Goal: Information Seeking & Learning: Check status

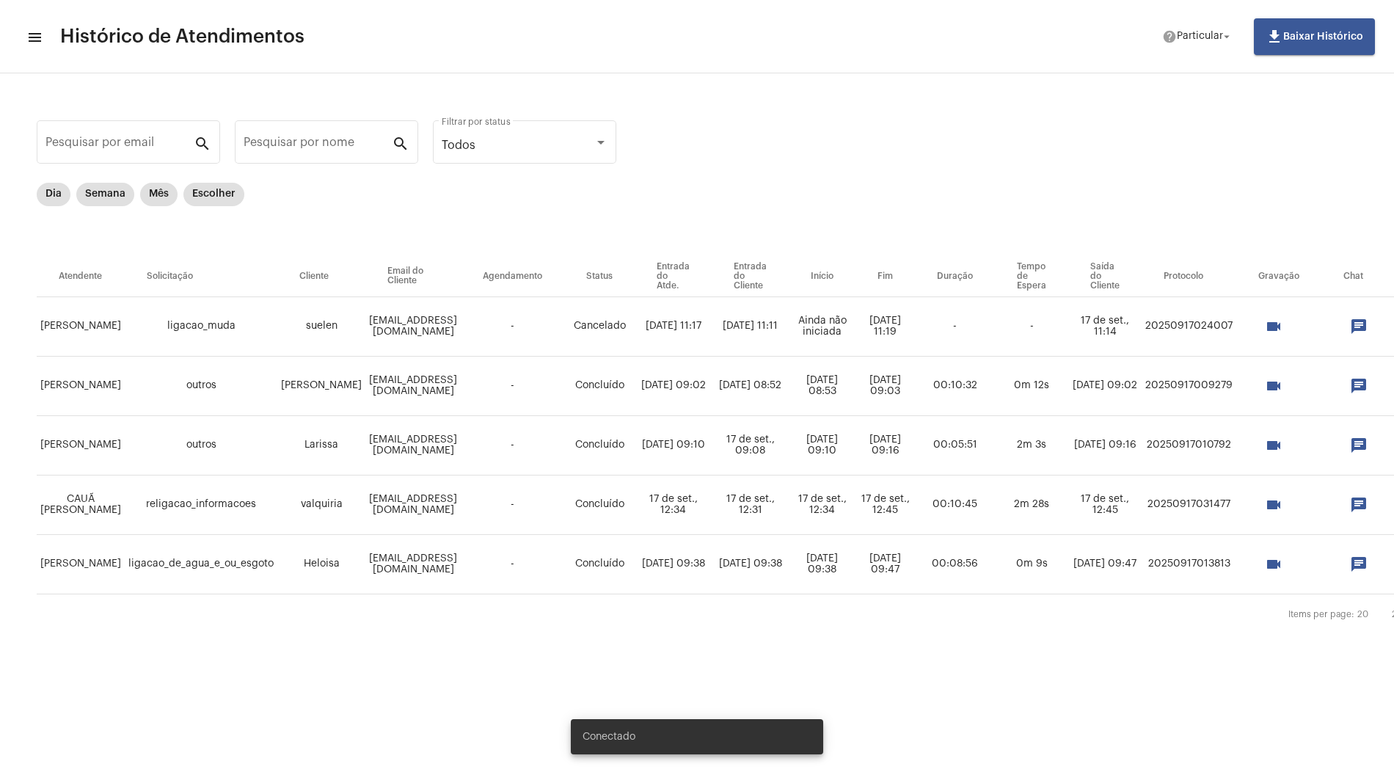
click at [32, 33] on mat-icon "menu" at bounding box center [33, 38] width 15 height 18
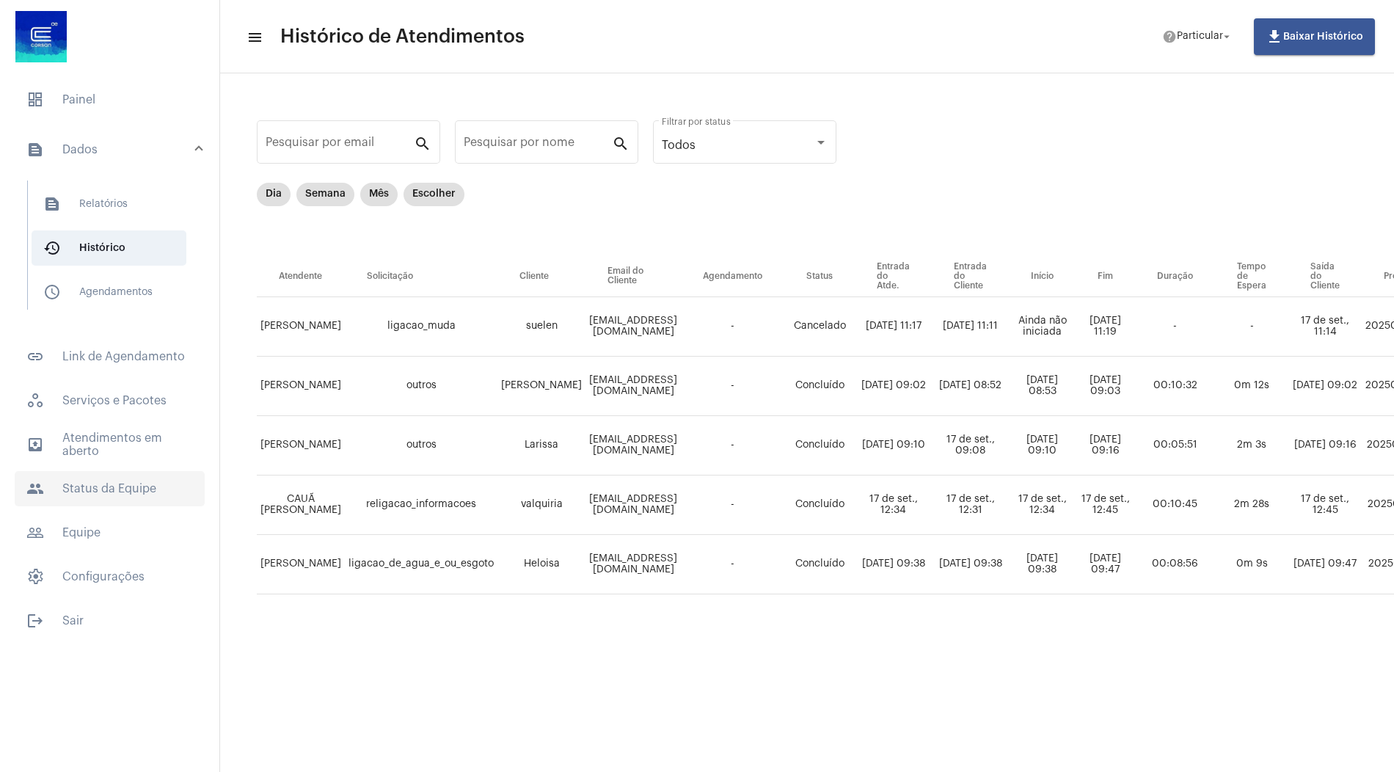
click at [114, 495] on span "people Status da Equipe" at bounding box center [110, 488] width 190 height 35
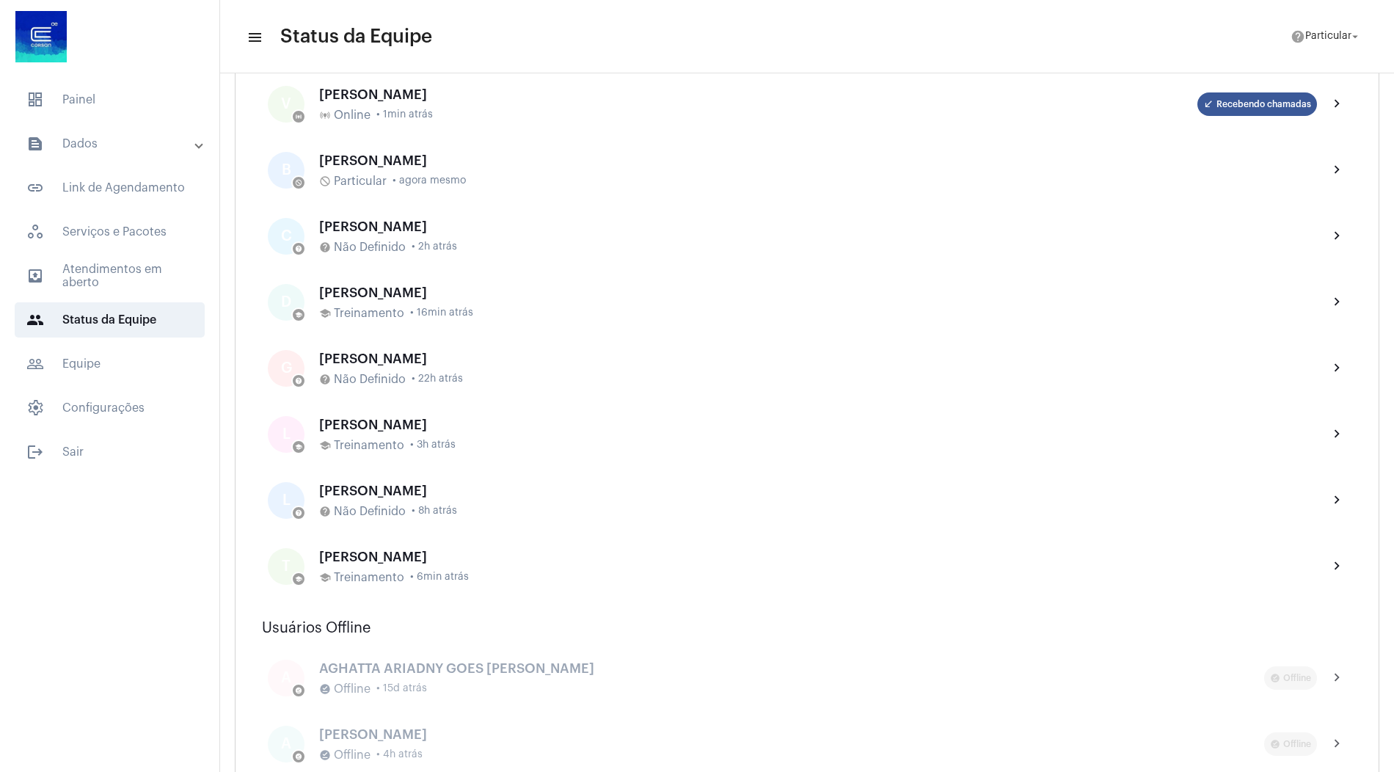
scroll to position [665, 0]
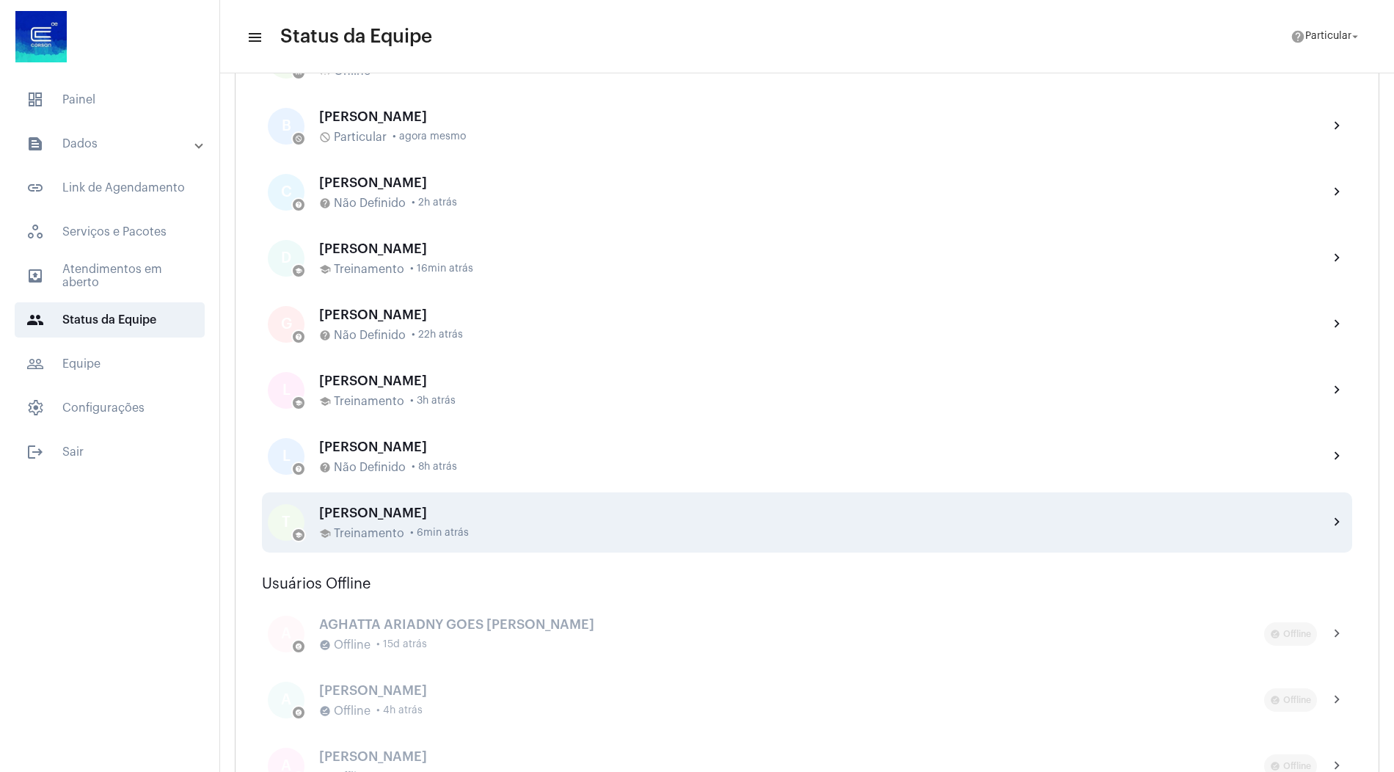
click at [453, 522] on div "THAUANY PEREIRA NUNES school Treinamento • 6min atrás" at bounding box center [818, 522] width 998 height 34
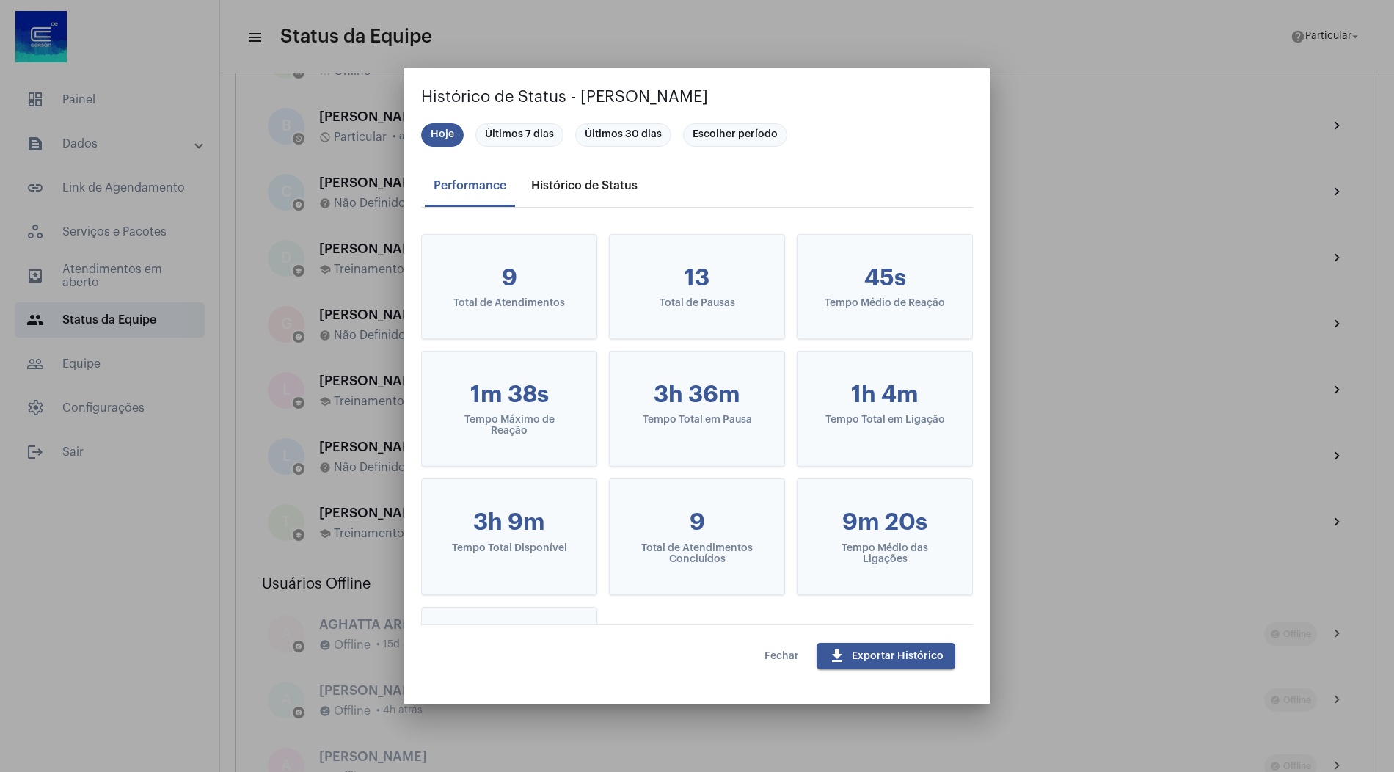
click at [592, 183] on div "Histórico de Status" at bounding box center [584, 185] width 106 height 13
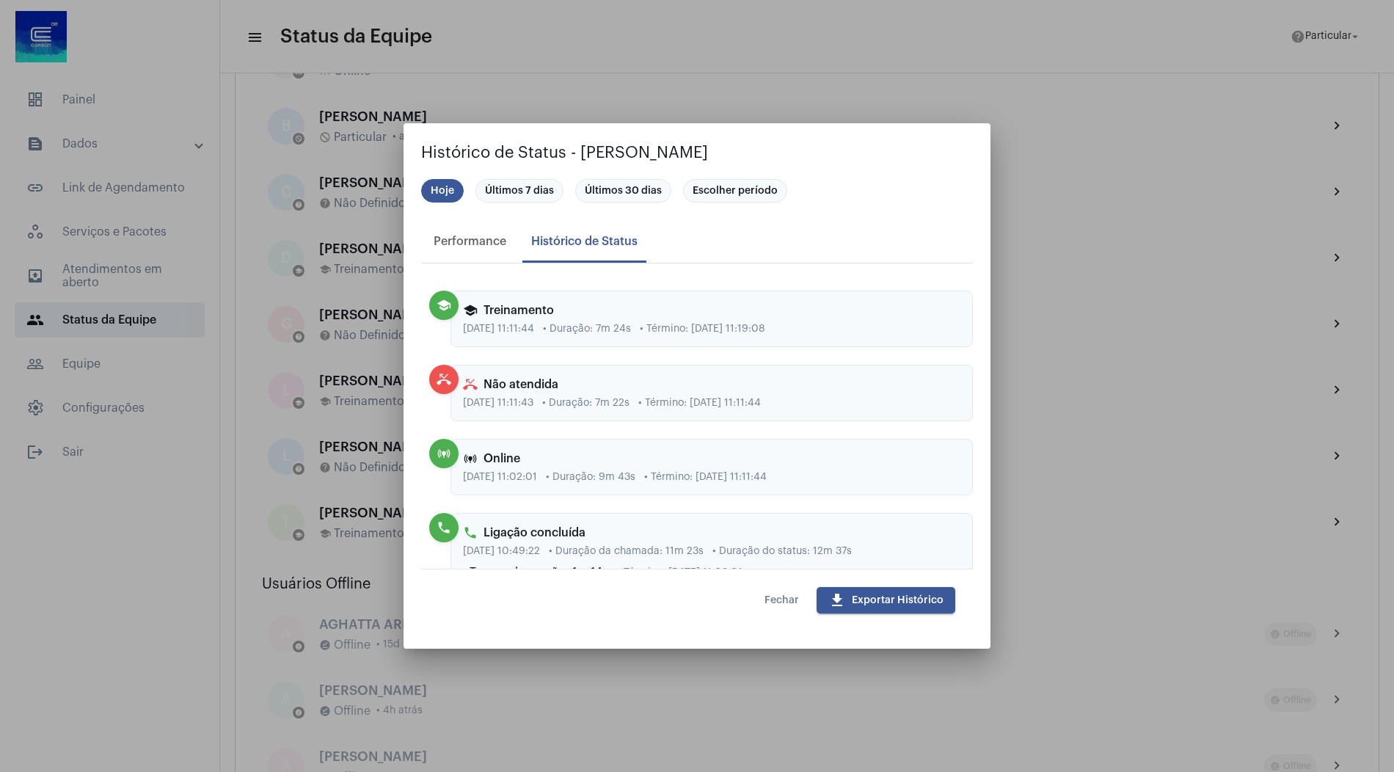
scroll to position [1869, 0]
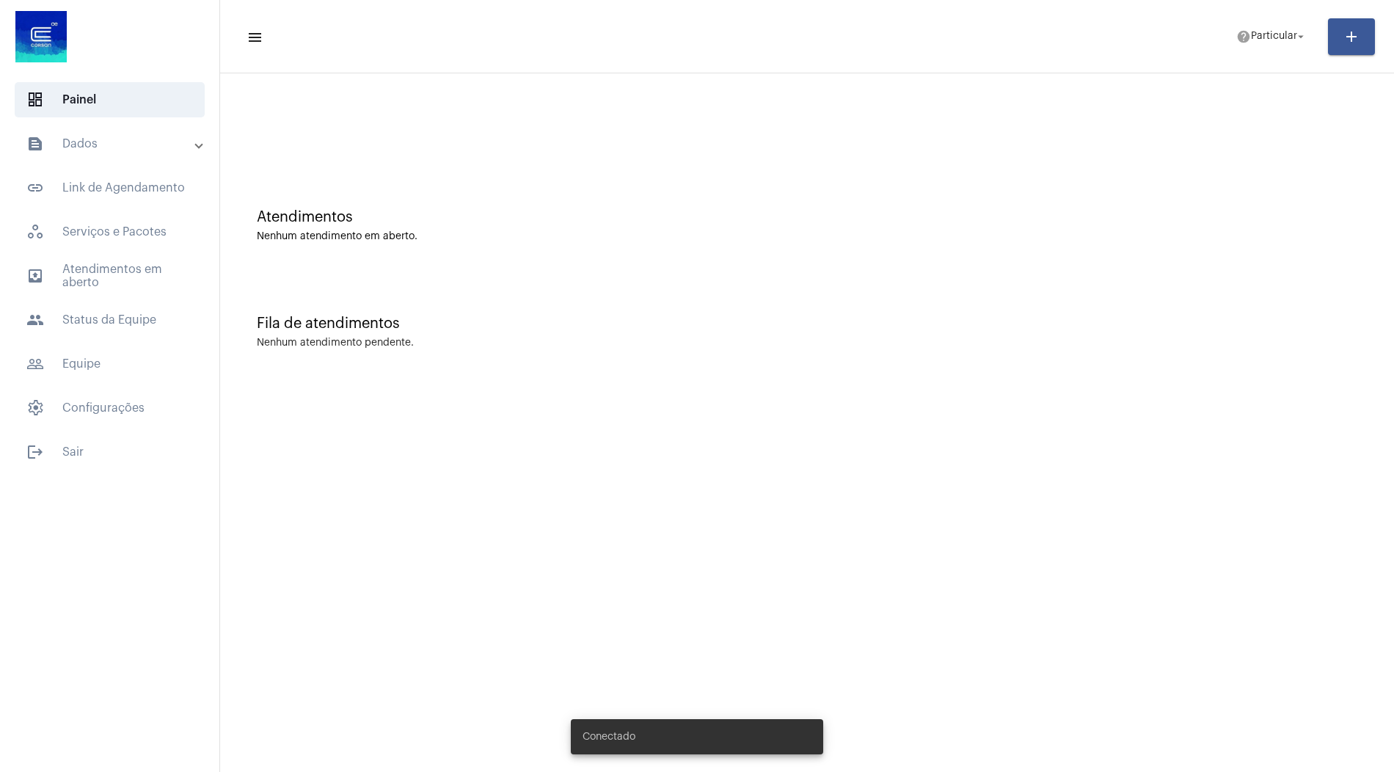
click at [149, 153] on mat-expansion-panel-header "text_snippet_outlined Dados" at bounding box center [114, 143] width 211 height 35
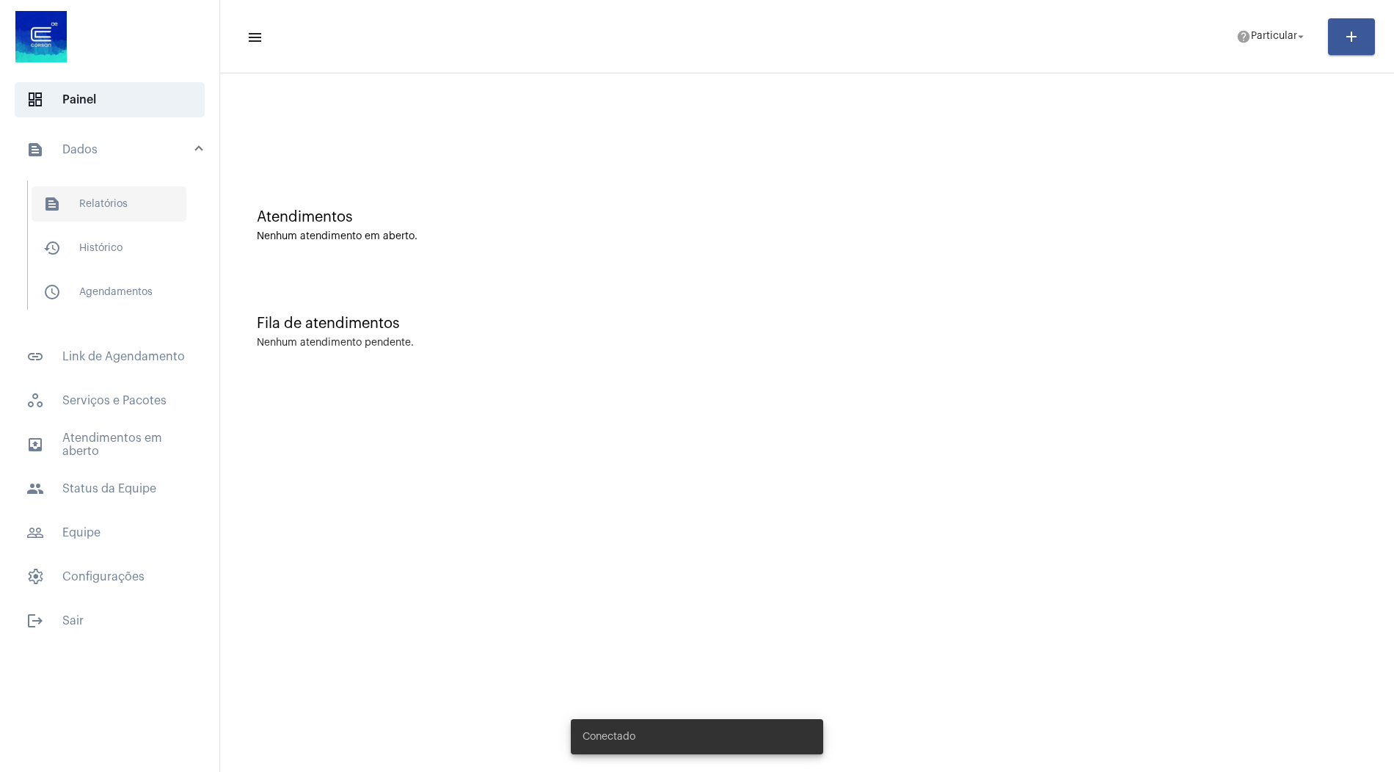
click at [114, 211] on span "text_snippet_outlined Relatórios" at bounding box center [109, 203] width 155 height 35
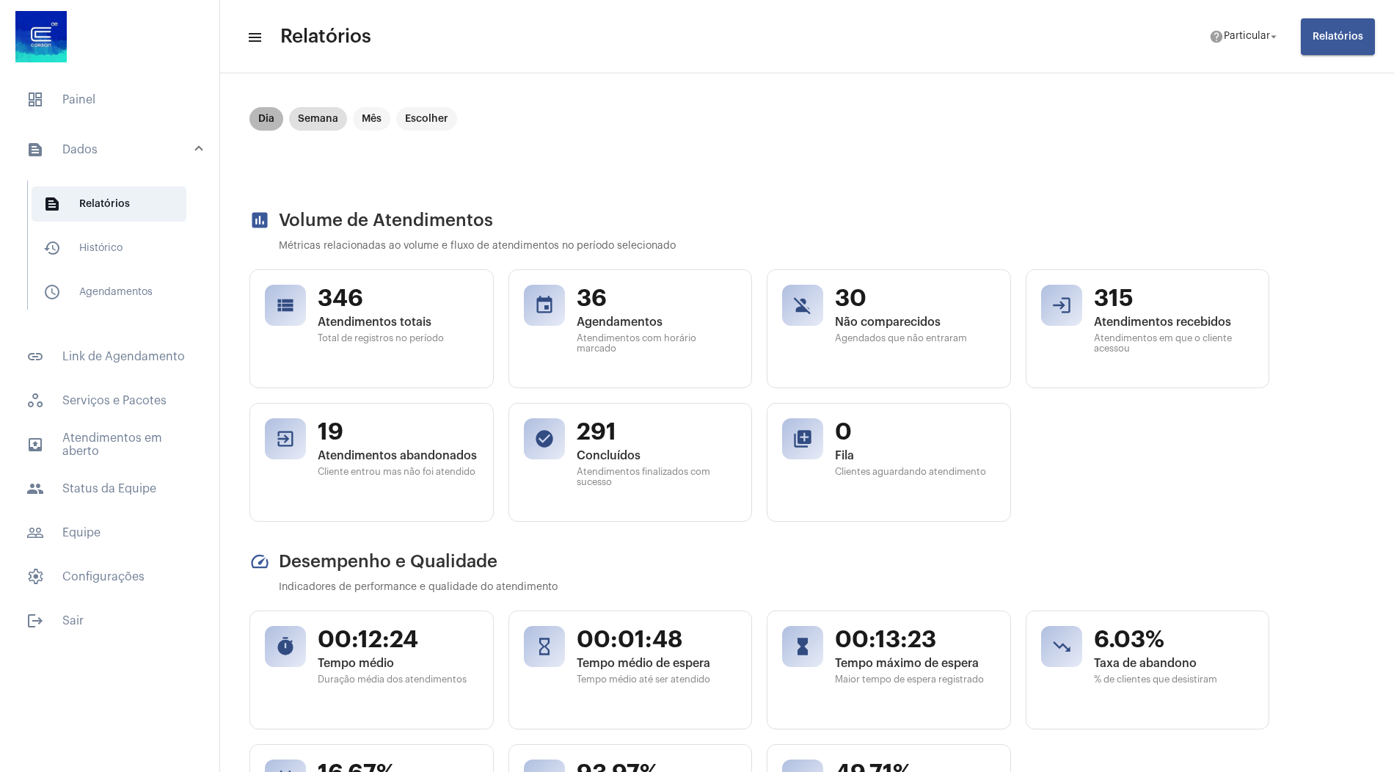
click at [276, 120] on mat-chip "Dia" at bounding box center [266, 118] width 34 height 23
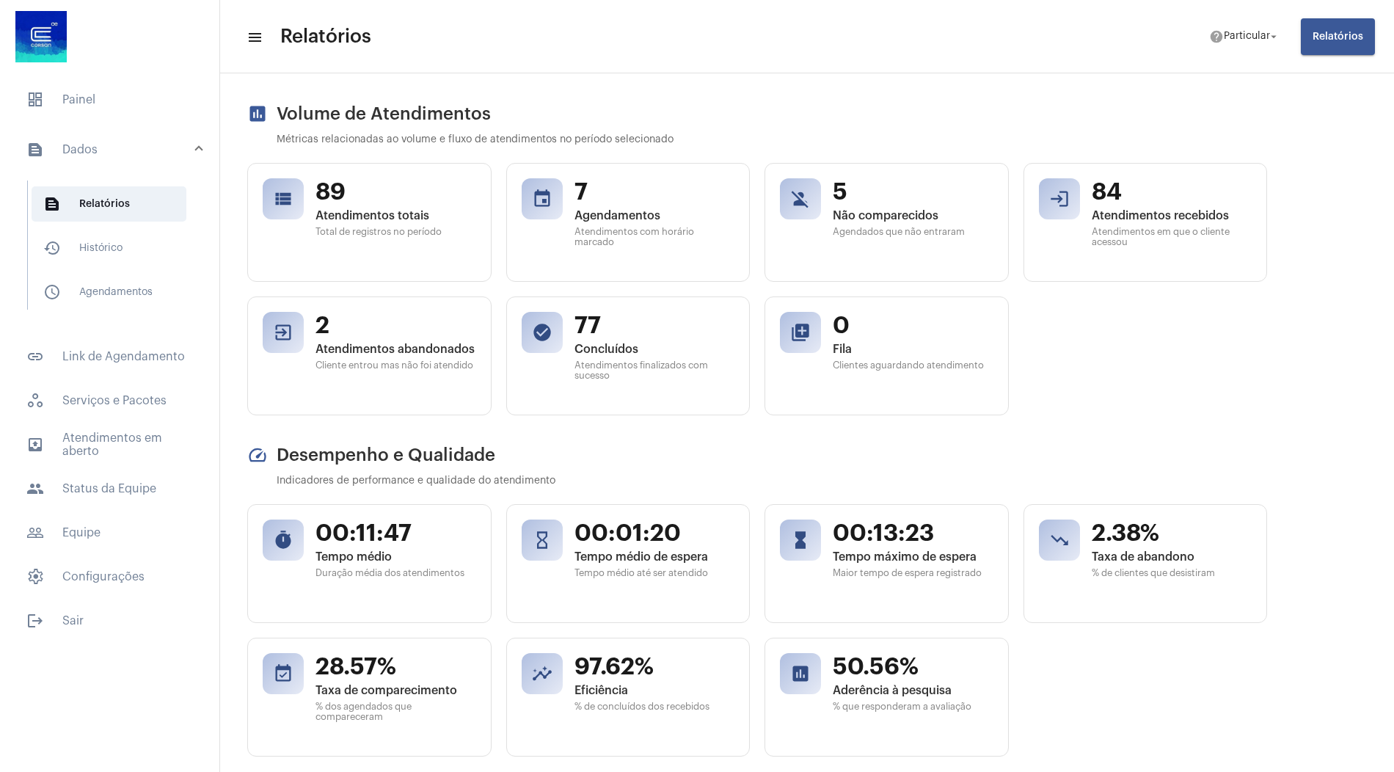
scroll to position [107, 2]
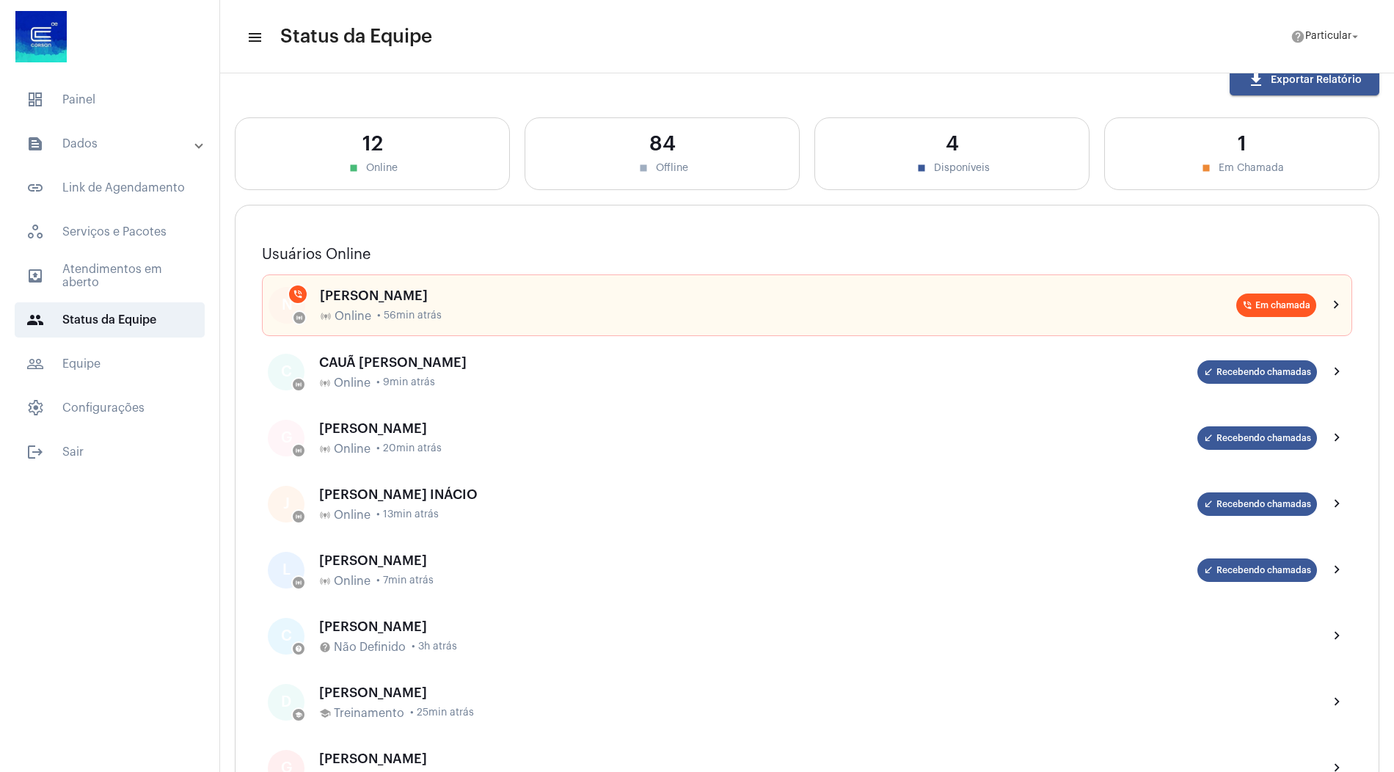
scroll to position [25, 0]
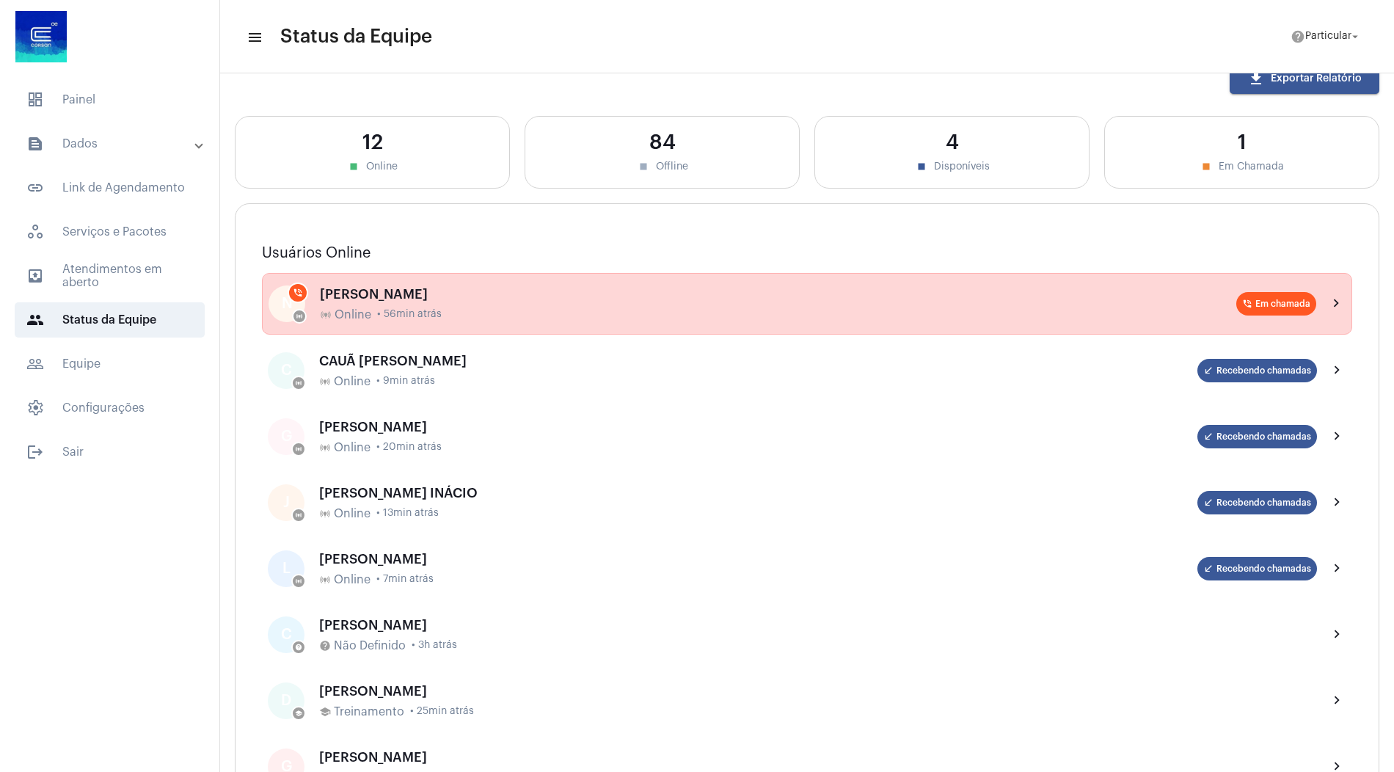
click at [454, 308] on div "online_prediction Online • 56min atrás" at bounding box center [778, 314] width 916 height 13
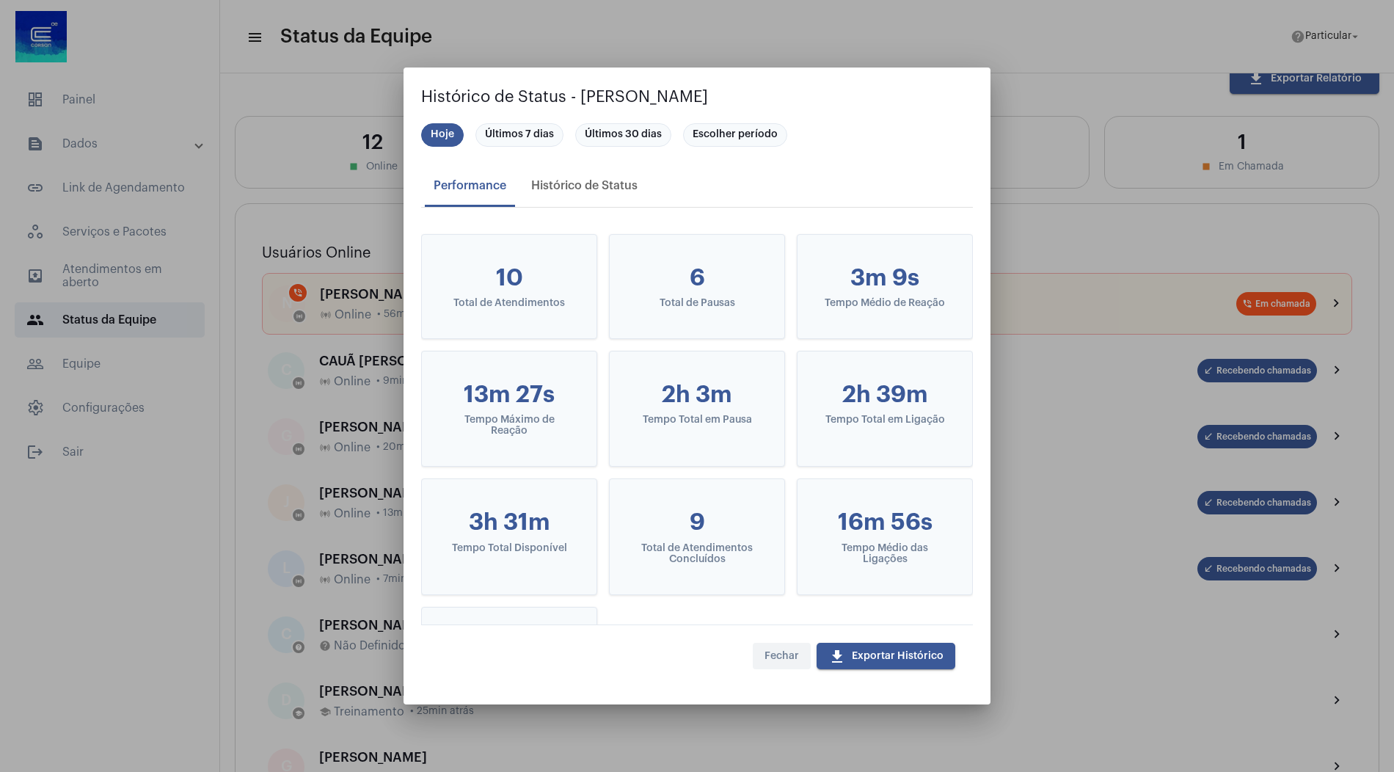
click at [790, 651] on span "Fechar" at bounding box center [781, 656] width 34 height 10
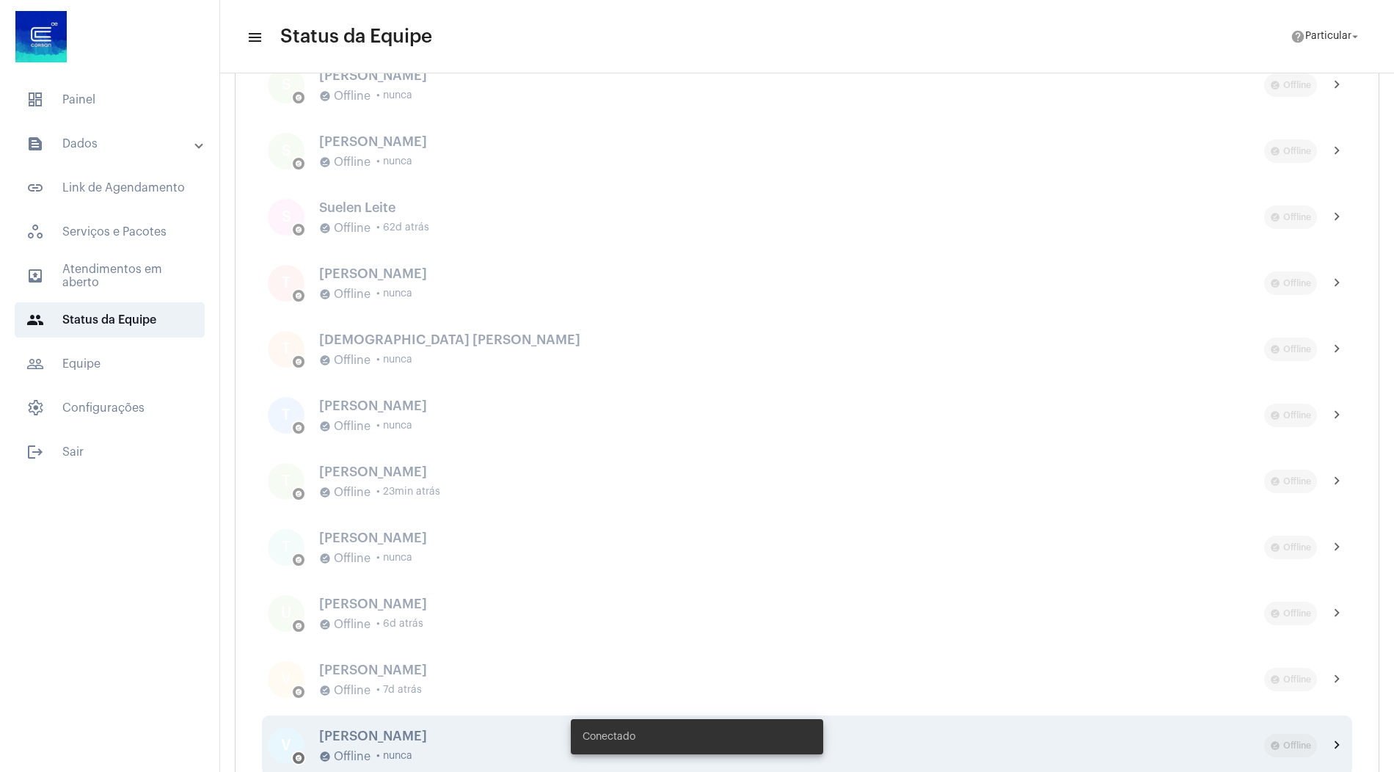
scroll to position [5703, 0]
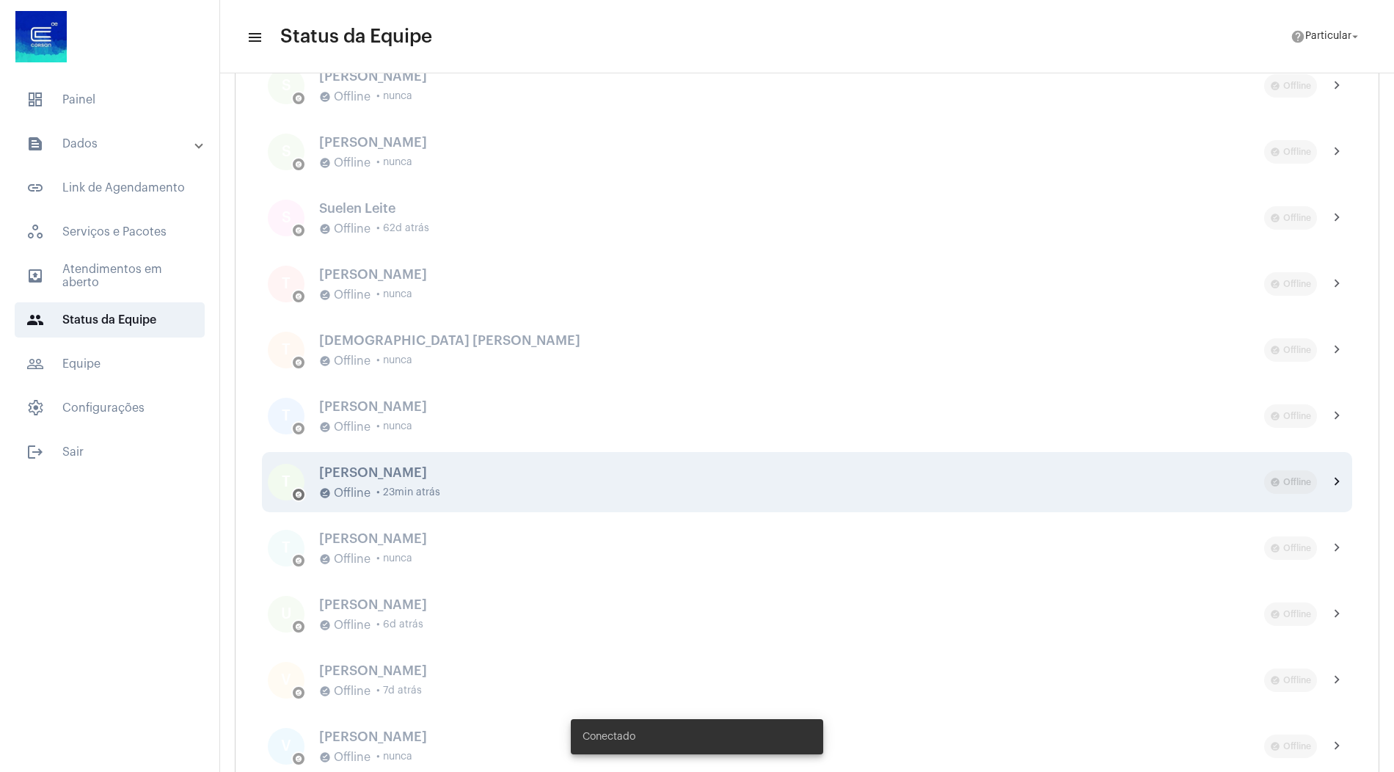
click at [452, 470] on div "[PERSON_NAME]" at bounding box center [791, 472] width 945 height 15
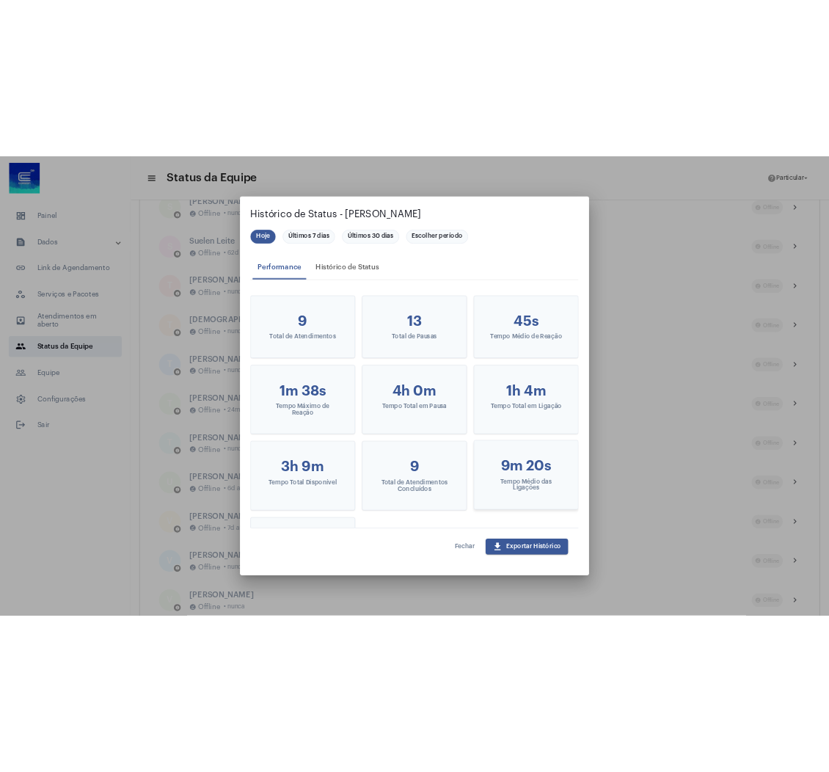
scroll to position [5855, 0]
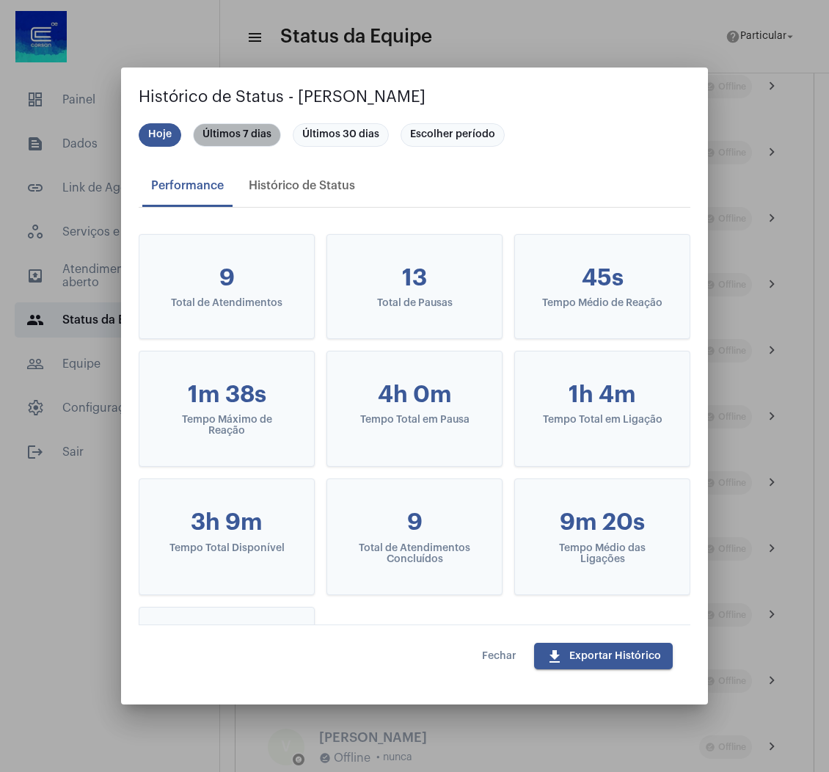
click at [235, 142] on mat-chip "Últimos 7 dias" at bounding box center [237, 134] width 88 height 23
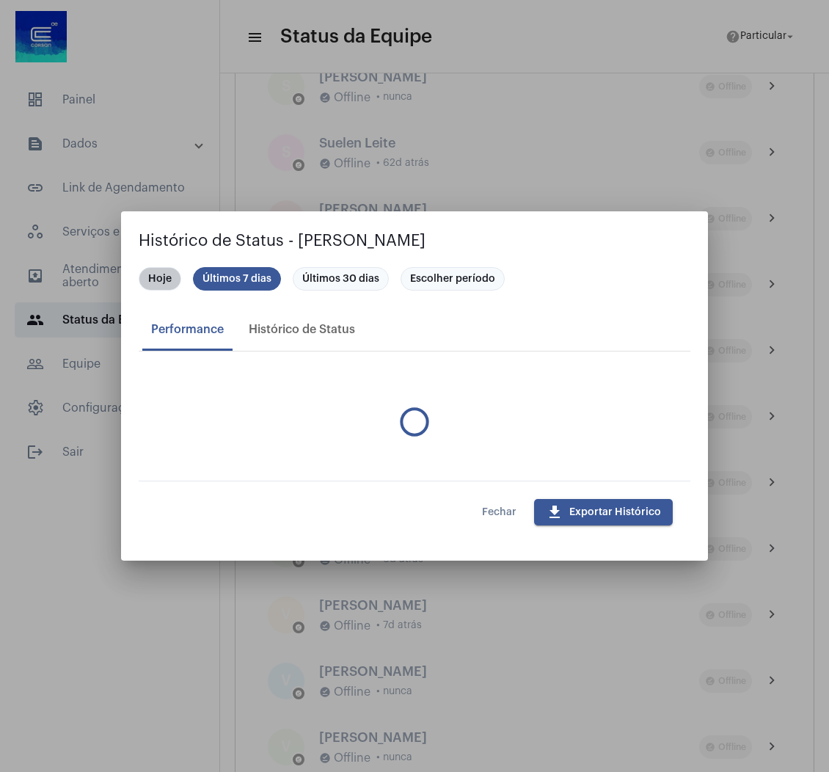
click at [172, 274] on mat-dialog-content "Hoje Últimos 7 dias Últimos 30 dias Escolher período Performance Histórico de S…" at bounding box center [414, 373] width 587 height 213
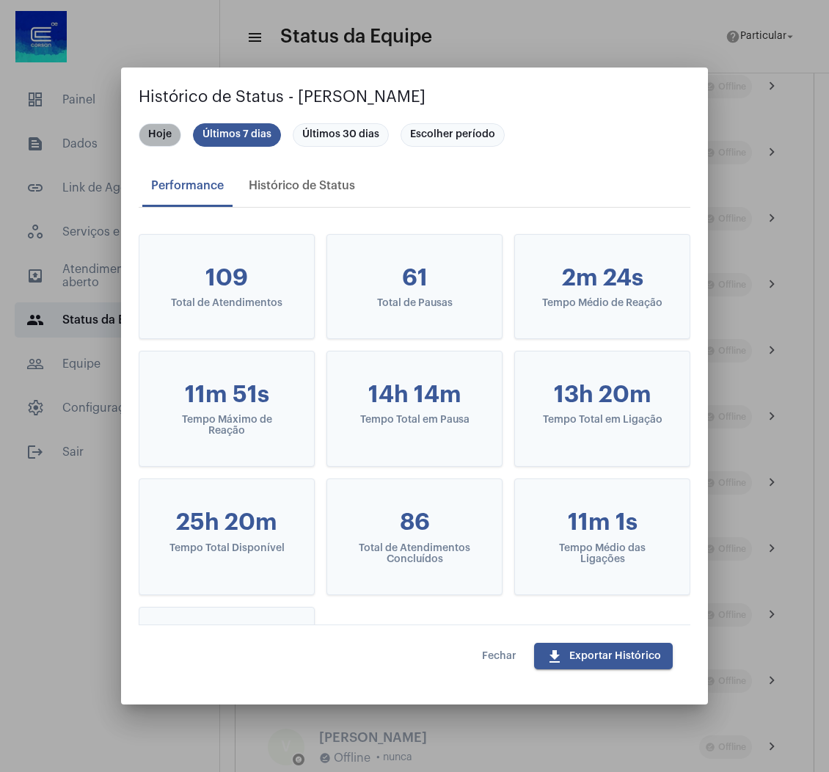
click at [157, 139] on mat-chip "Hoje" at bounding box center [160, 134] width 43 height 23
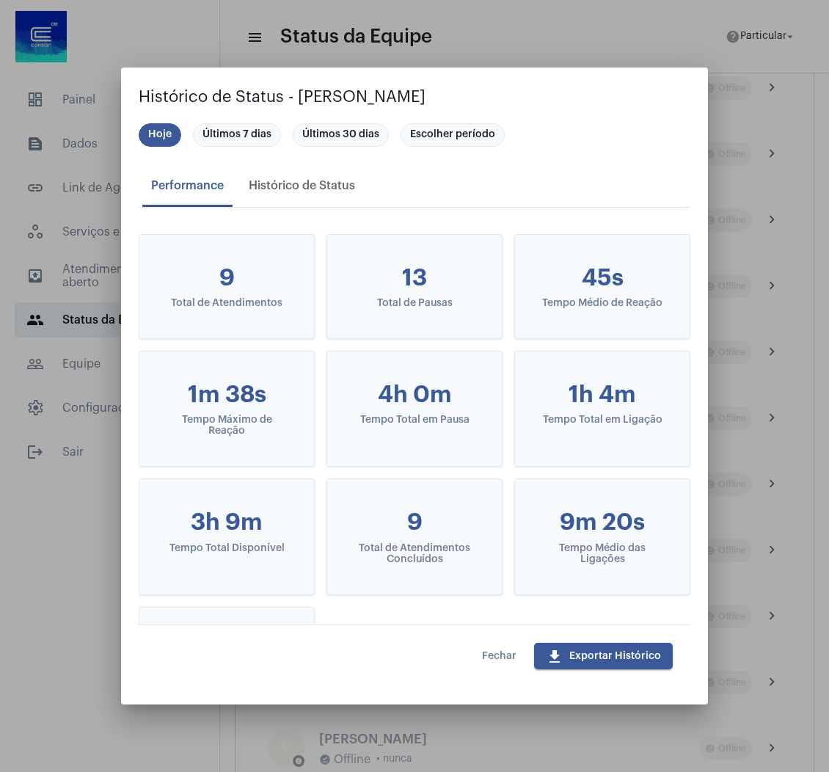
scroll to position [5856, 0]
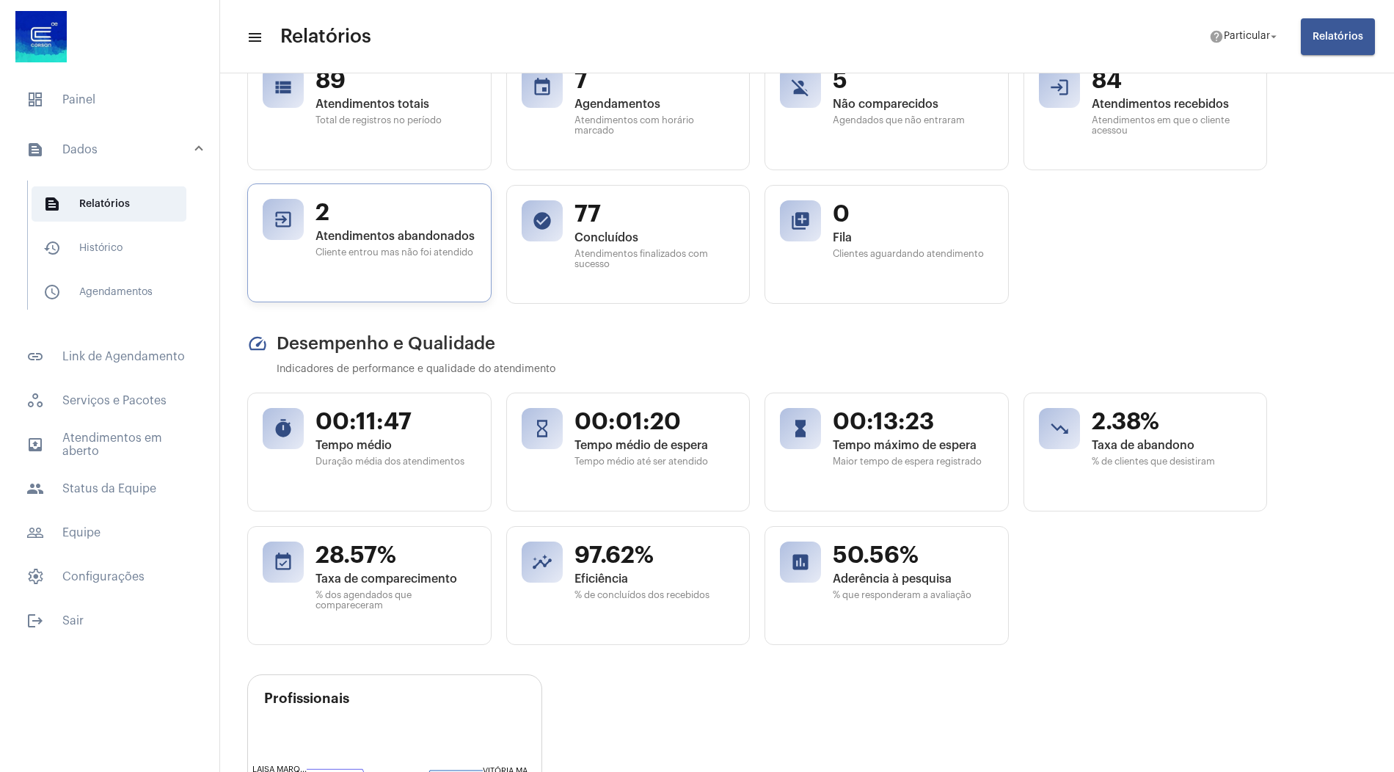
scroll to position [0, 2]
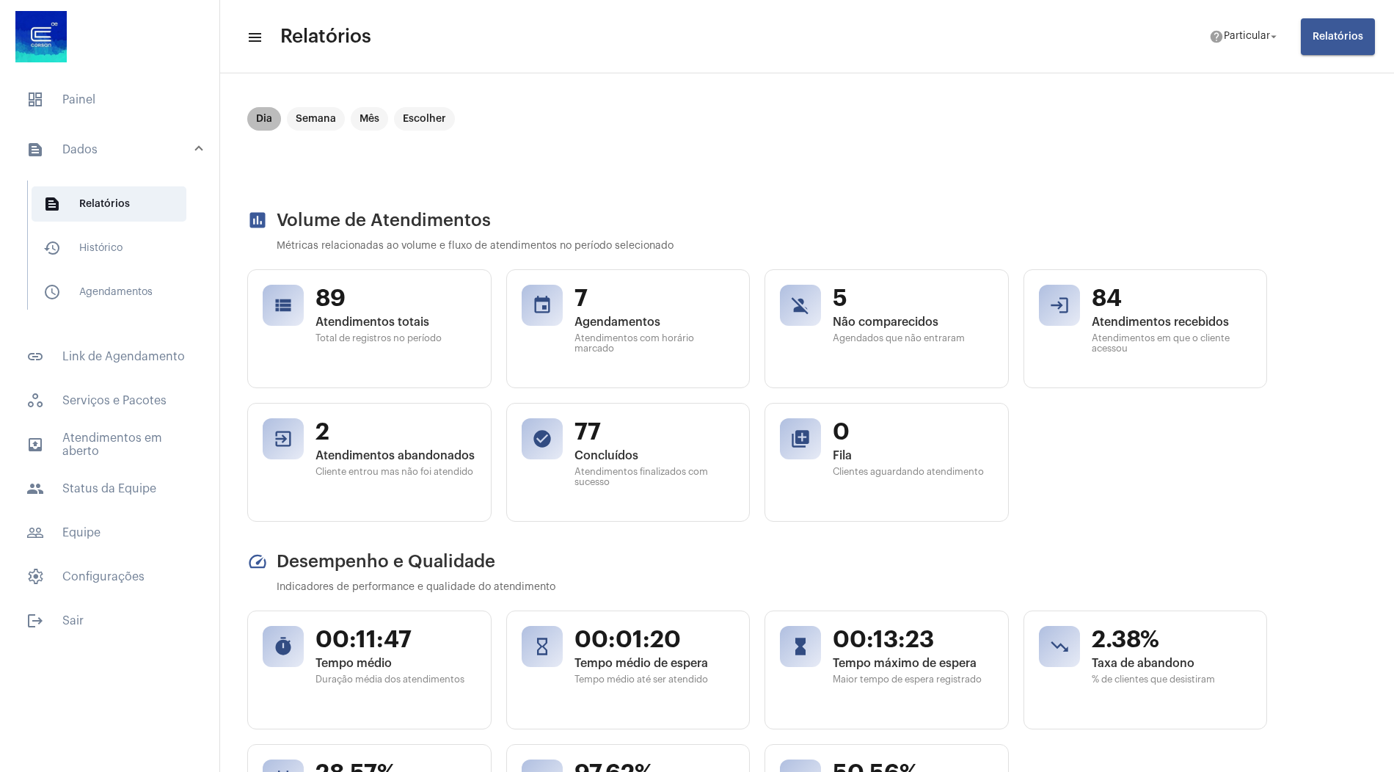
click at [261, 118] on mat-chip "Dia" at bounding box center [264, 118] width 34 height 23
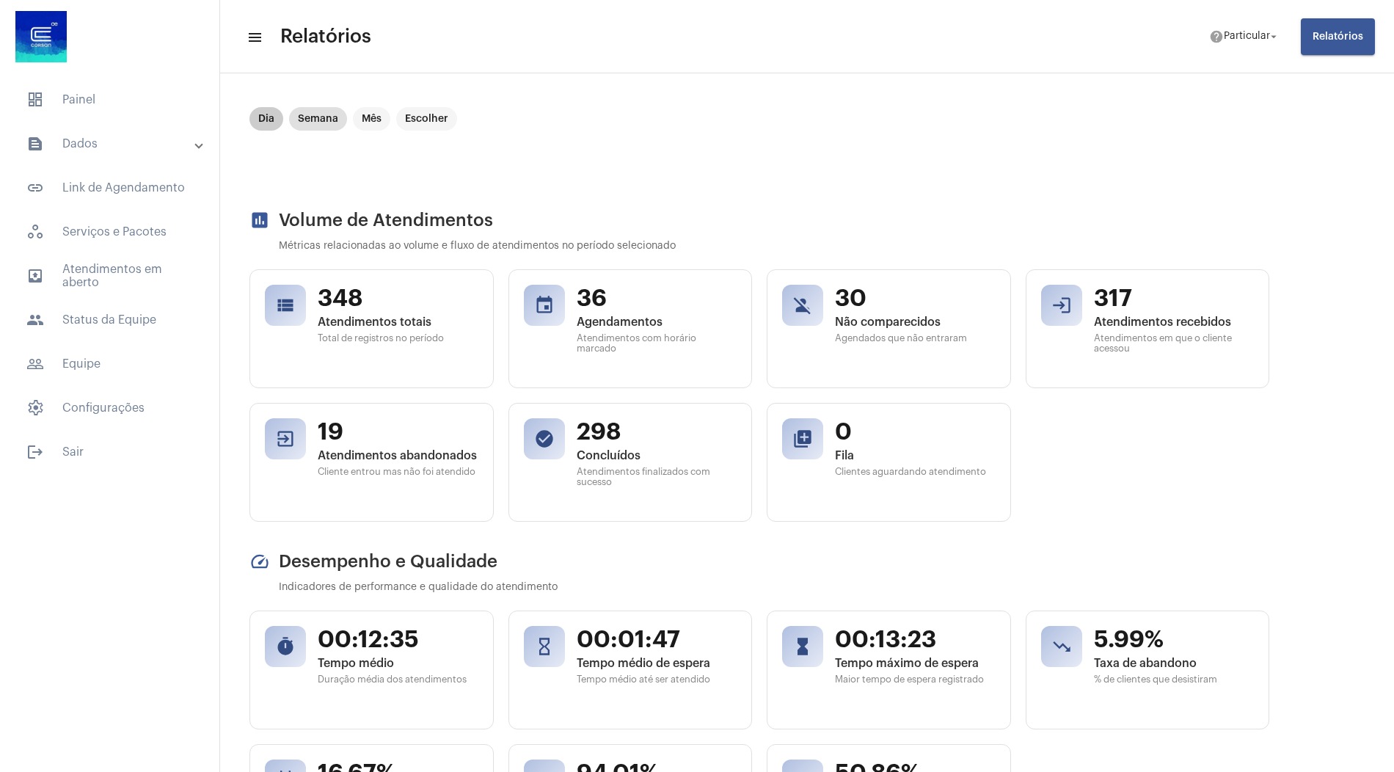
click at [262, 121] on mat-chip "Dia" at bounding box center [266, 118] width 34 height 23
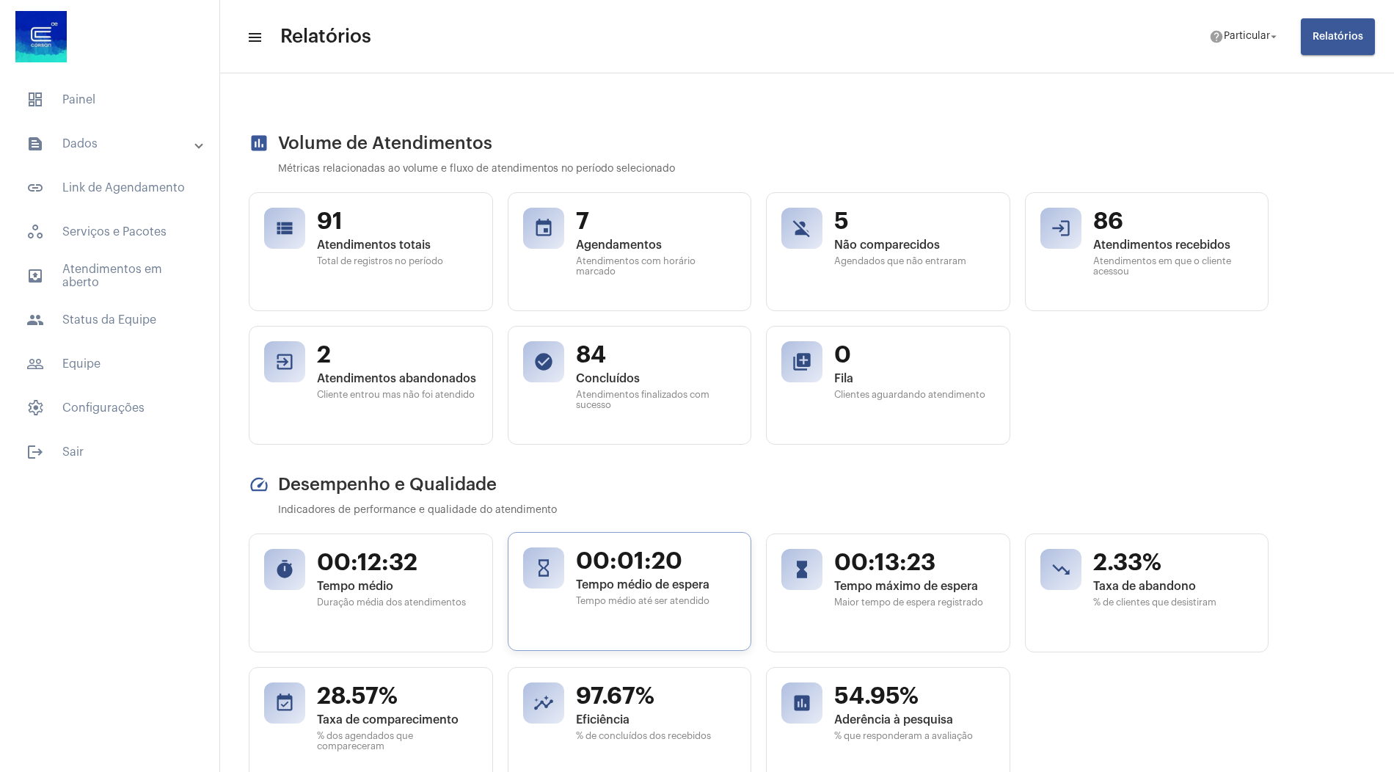
scroll to position [0, 1]
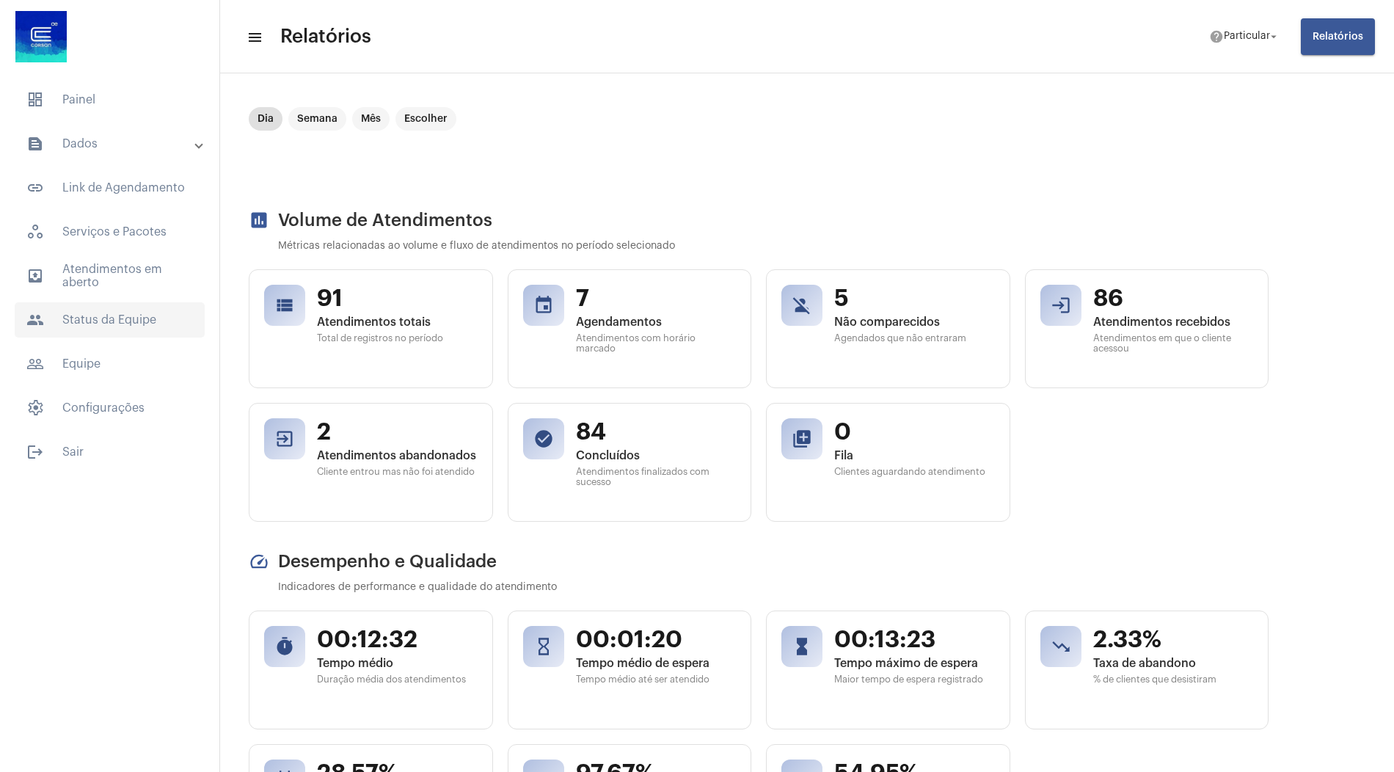
click at [97, 322] on span "people Status da Equipe" at bounding box center [110, 319] width 190 height 35
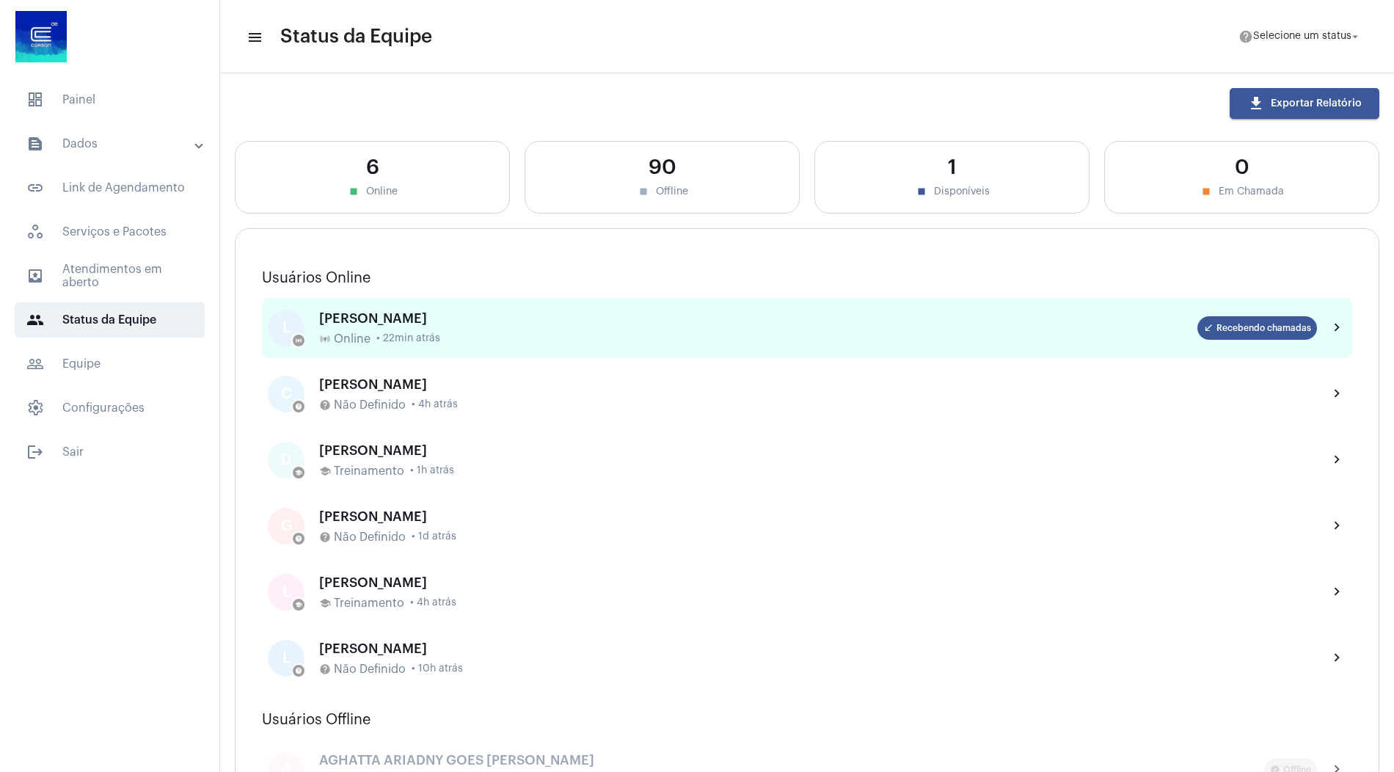
click at [464, 327] on div "LAISA MARQUES online_prediction Online • 22min atrás" at bounding box center [758, 328] width 878 height 34
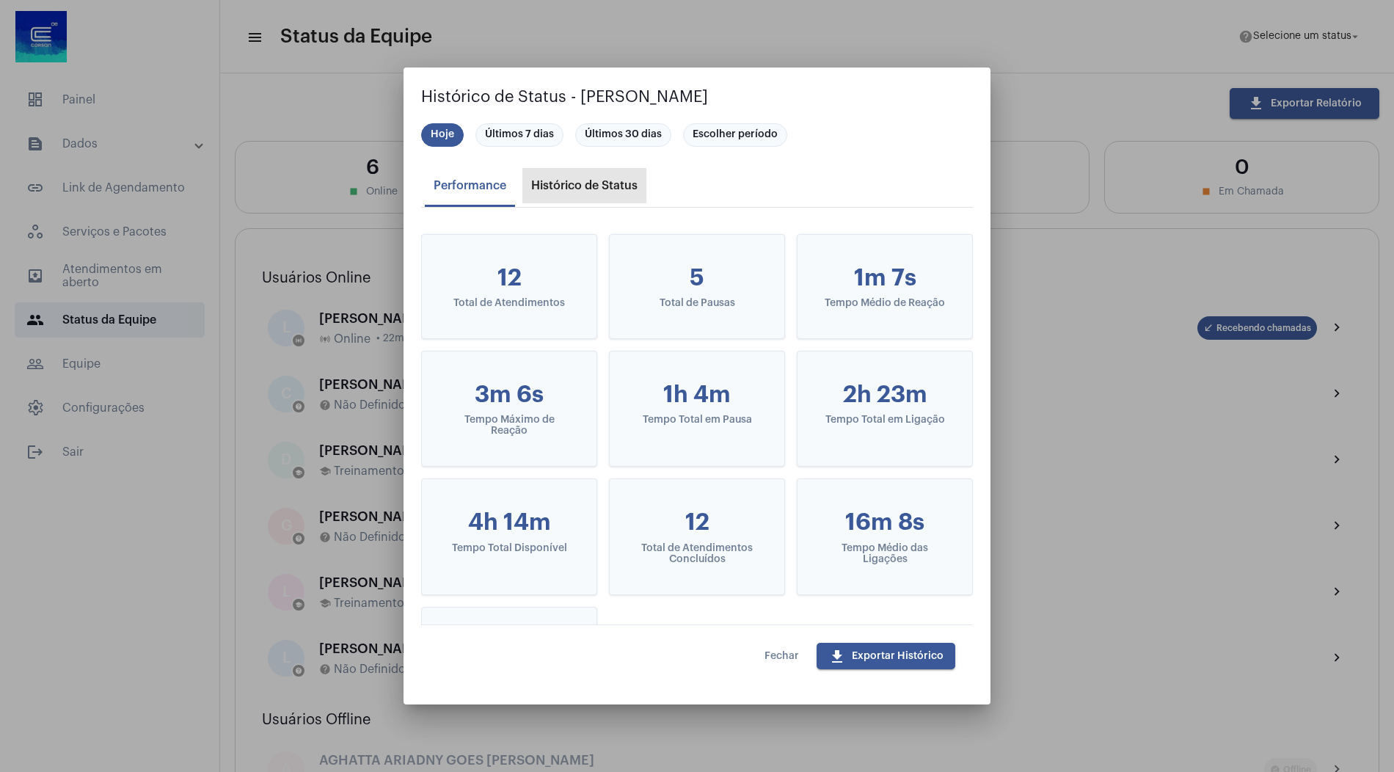
click at [578, 187] on div "Histórico de Status" at bounding box center [584, 185] width 106 height 13
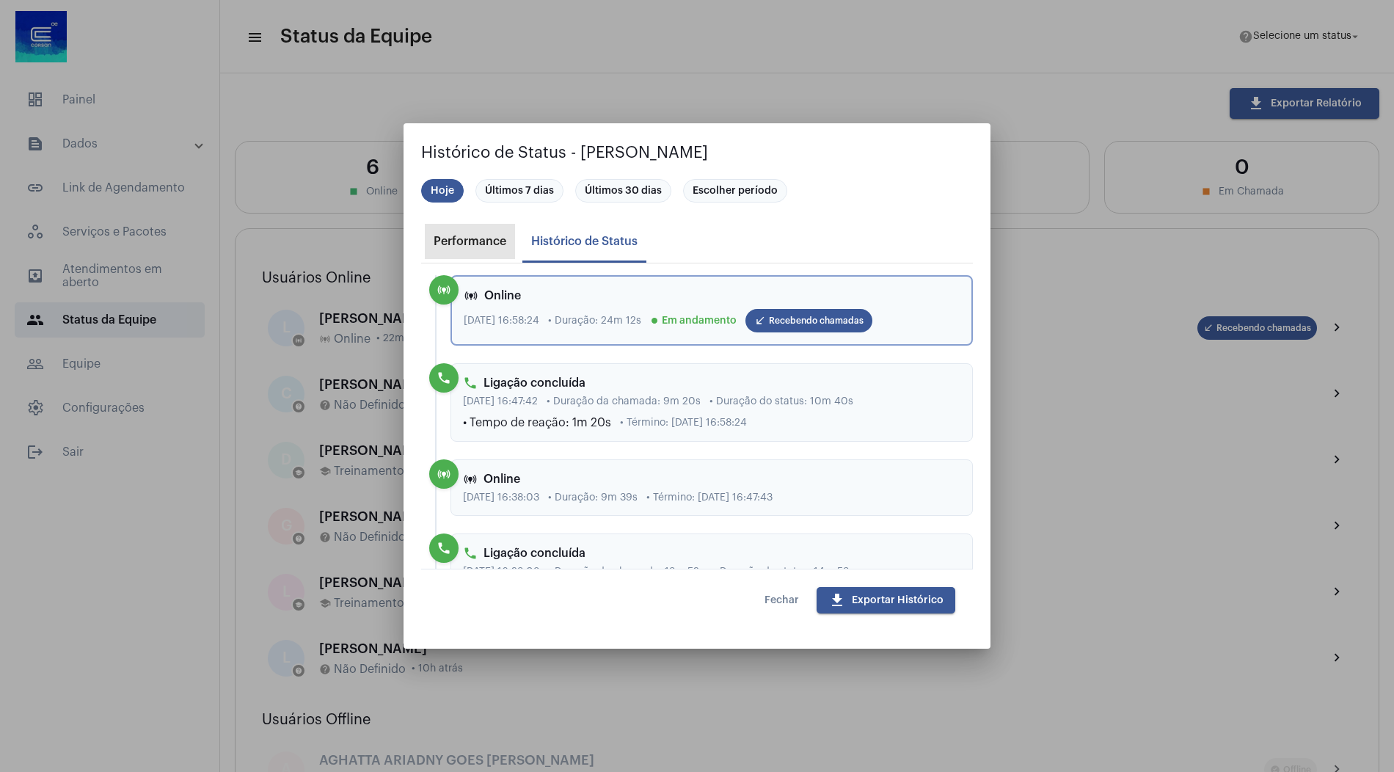
click at [488, 238] on div "Performance" at bounding box center [470, 241] width 73 height 13
